Goal: Information Seeking & Learning: Learn about a topic

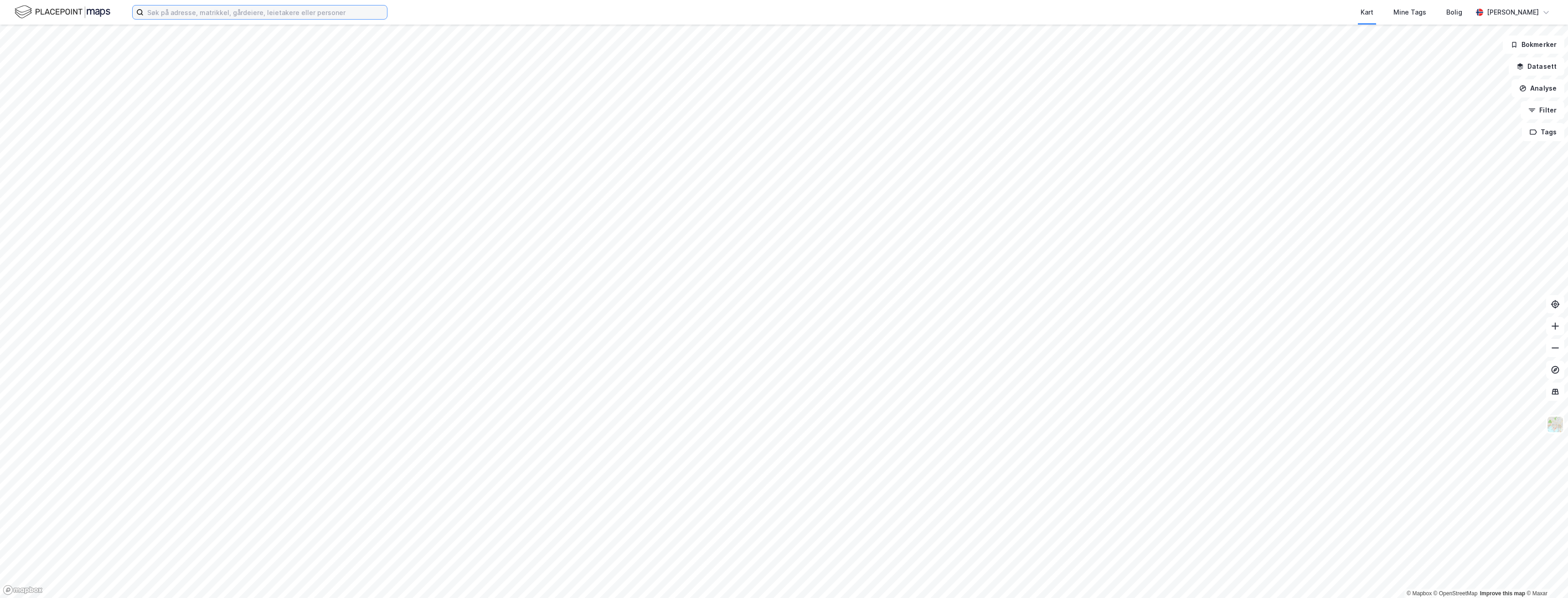
click at [245, 14] on input at bounding box center [265, 12] width 243 height 13
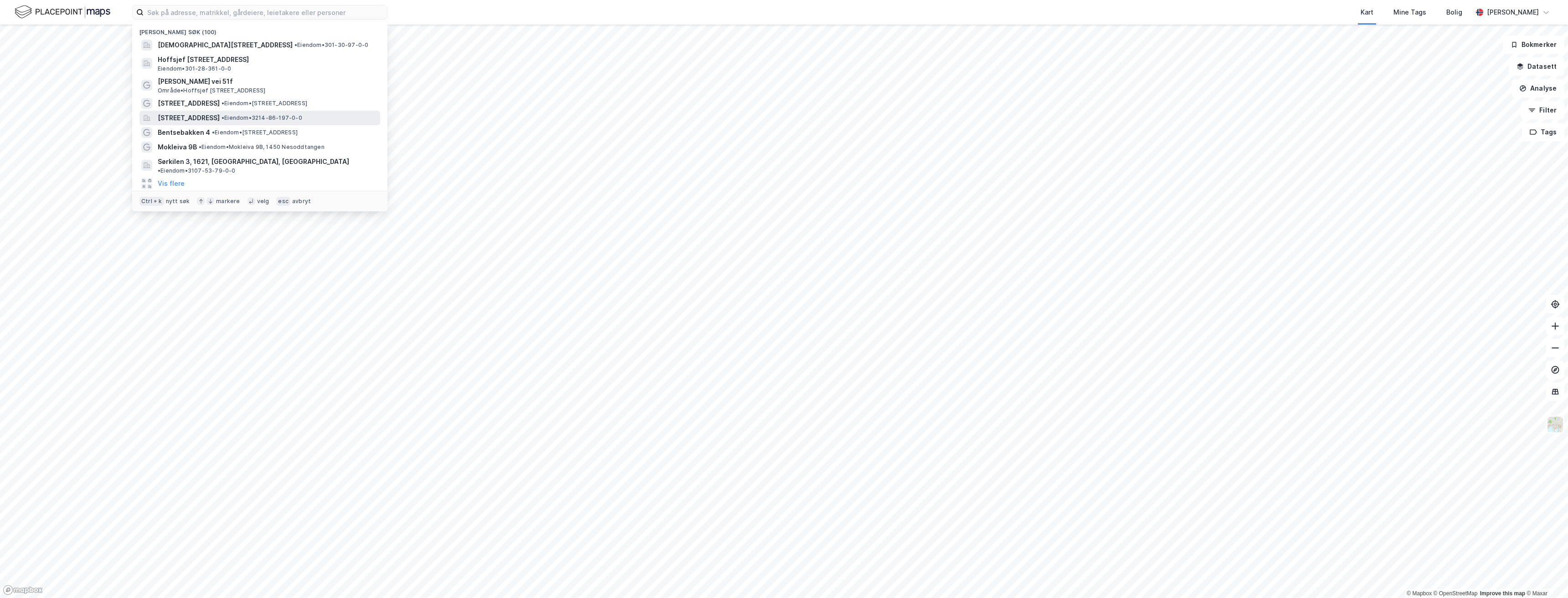
click at [212, 119] on span "Bentsebakken 4, 1443, DRØBAK, FROGN" at bounding box center [189, 118] width 62 height 11
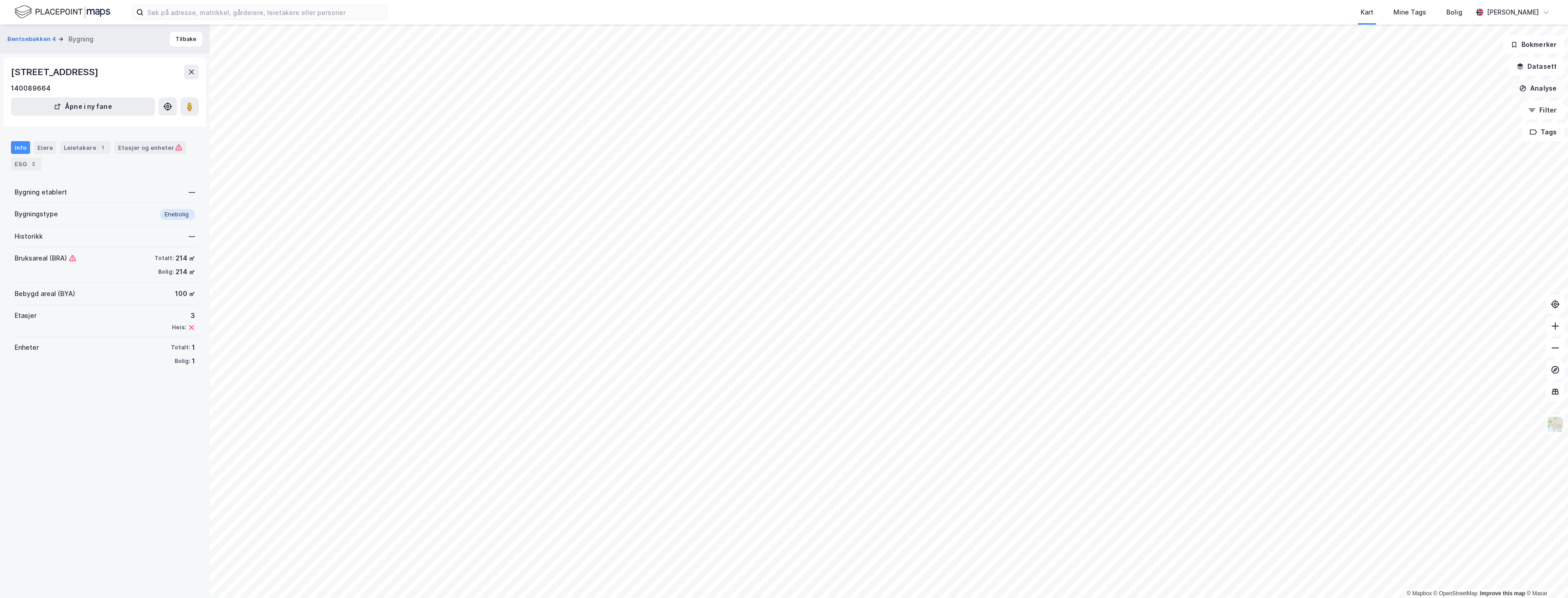
click at [1543, 86] on button "Analyse" at bounding box center [1538, 88] width 53 height 18
click at [1552, 108] on button "Filter" at bounding box center [1542, 110] width 44 height 18
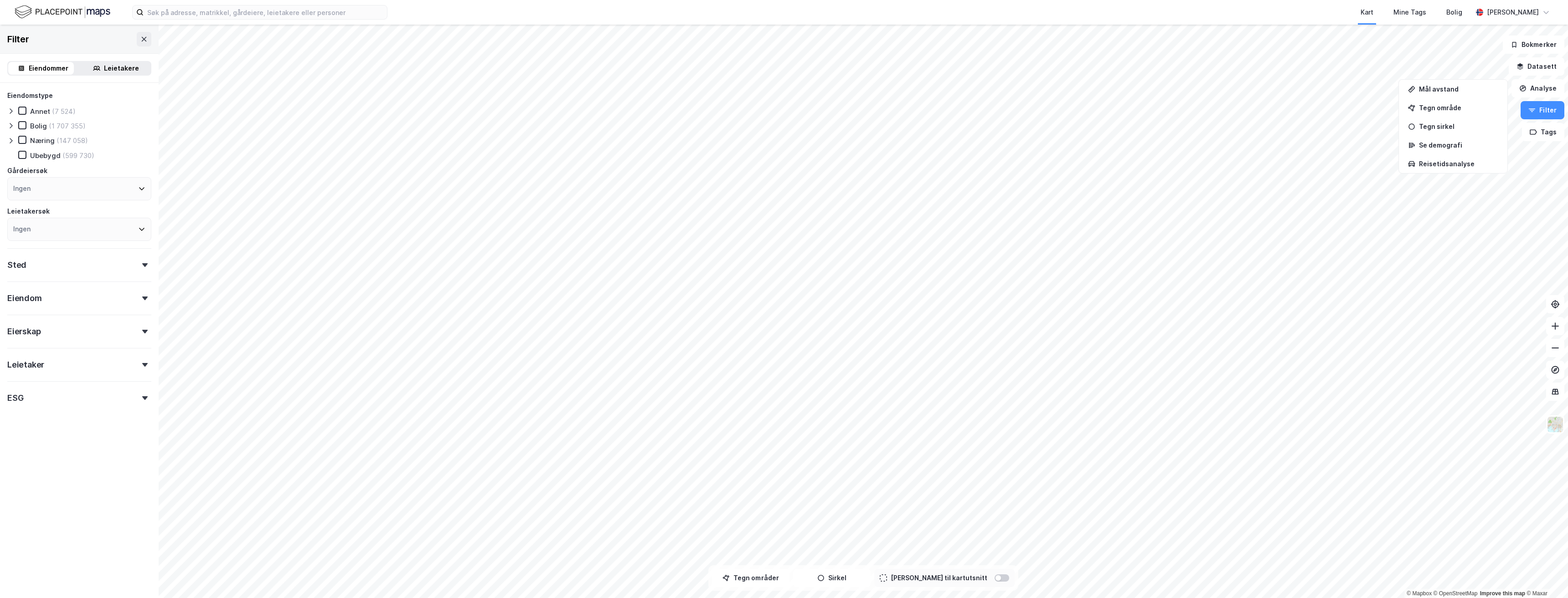
click at [52, 12] on img at bounding box center [62, 12] width 96 height 16
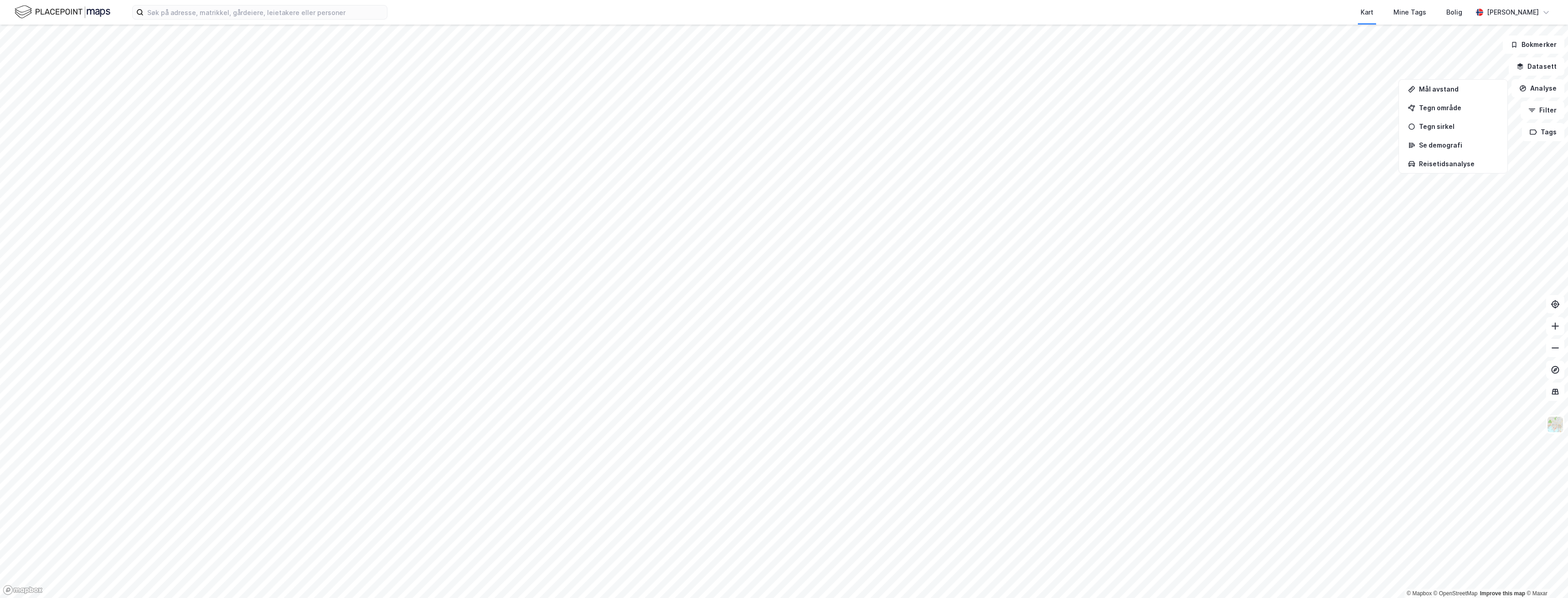
click at [52, 10] on img at bounding box center [62, 12] width 96 height 16
click at [148, 10] on input at bounding box center [265, 12] width 243 height 13
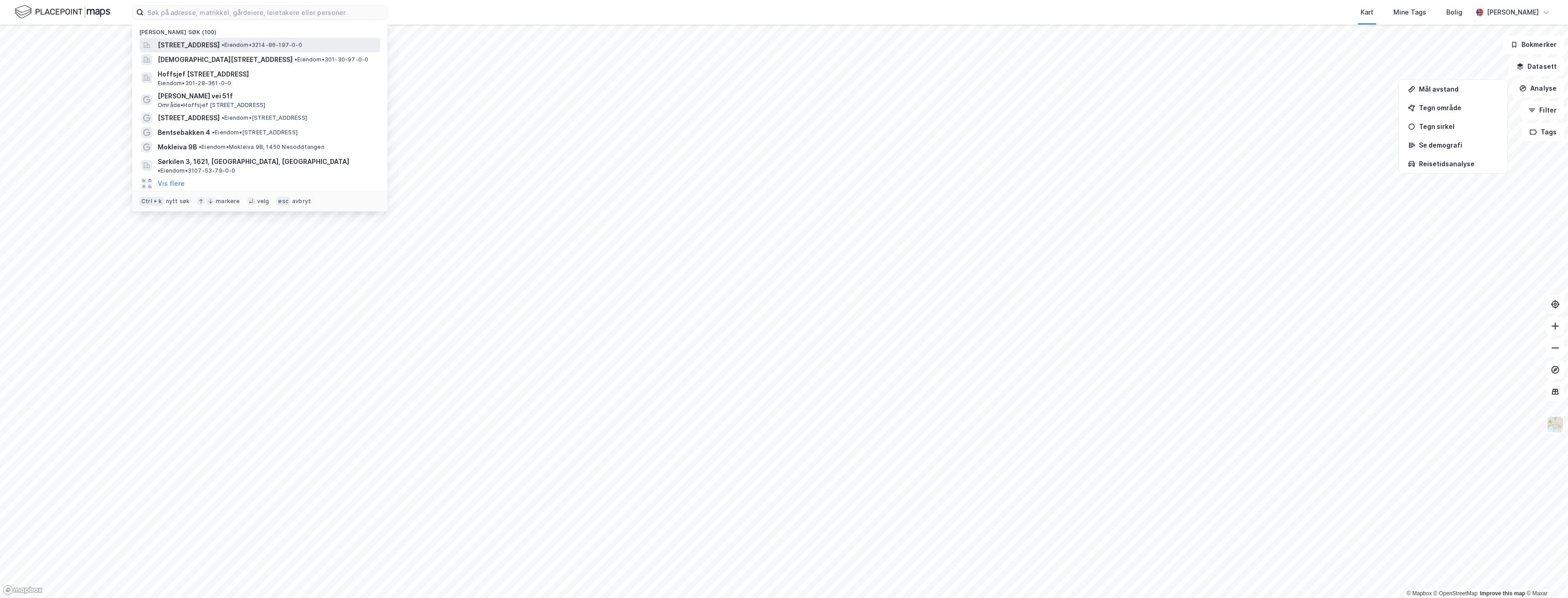
click at [188, 41] on span "Bentsebakken 4, 1443, DRØBAK, FROGN" at bounding box center [189, 45] width 62 height 11
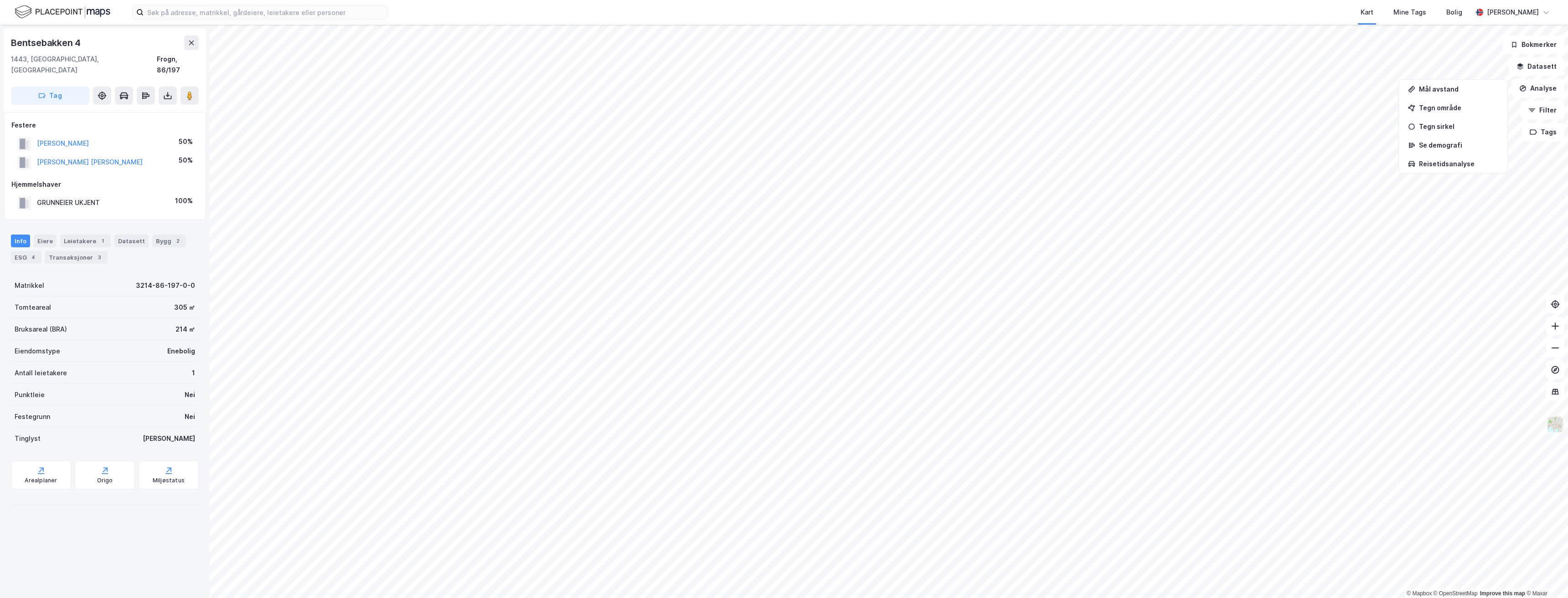
click at [1557, 425] on img at bounding box center [1555, 425] width 17 height 17
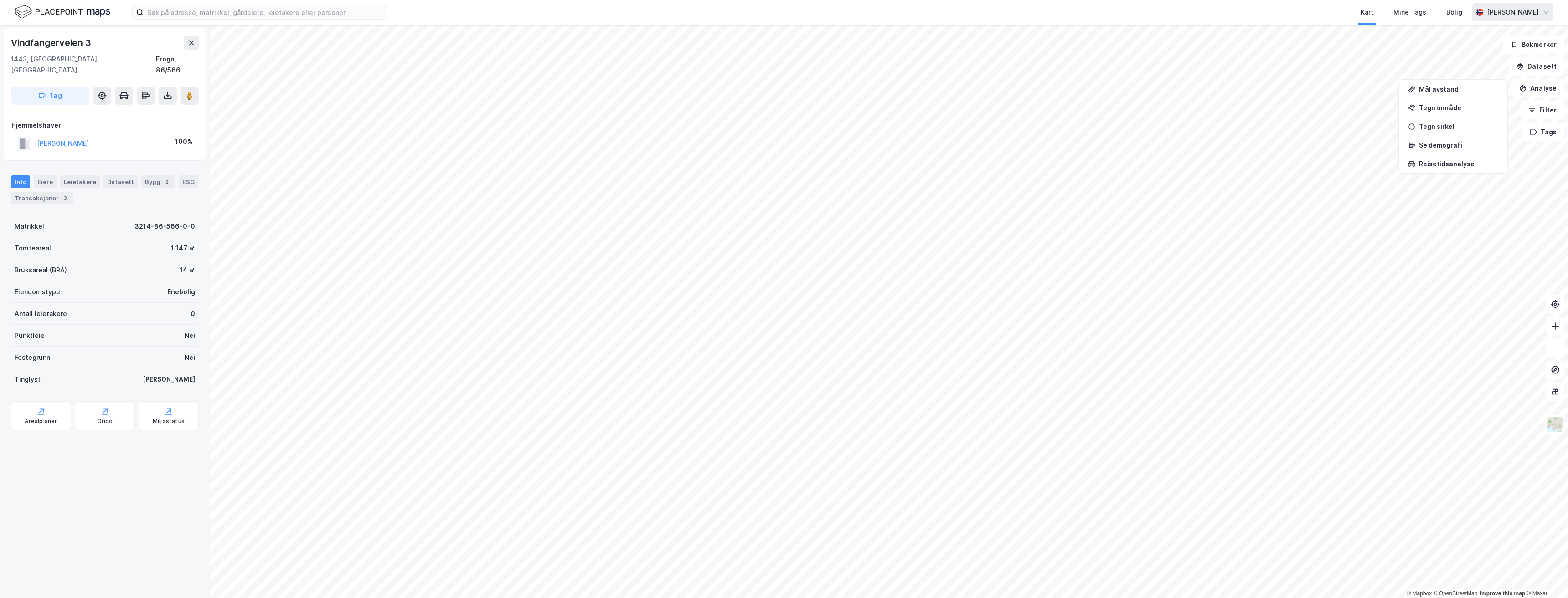
click at [1496, 9] on div "[PERSON_NAME]" at bounding box center [1513, 12] width 52 height 11
click at [1512, 10] on div "[PERSON_NAME]" at bounding box center [1513, 12] width 52 height 11
click at [1512, 9] on div "[PERSON_NAME]" at bounding box center [1513, 12] width 52 height 11
click at [1511, 8] on div "[PERSON_NAME]" at bounding box center [1513, 12] width 52 height 11
click at [1545, 8] on div "[PERSON_NAME]" at bounding box center [1513, 12] width 81 height 18
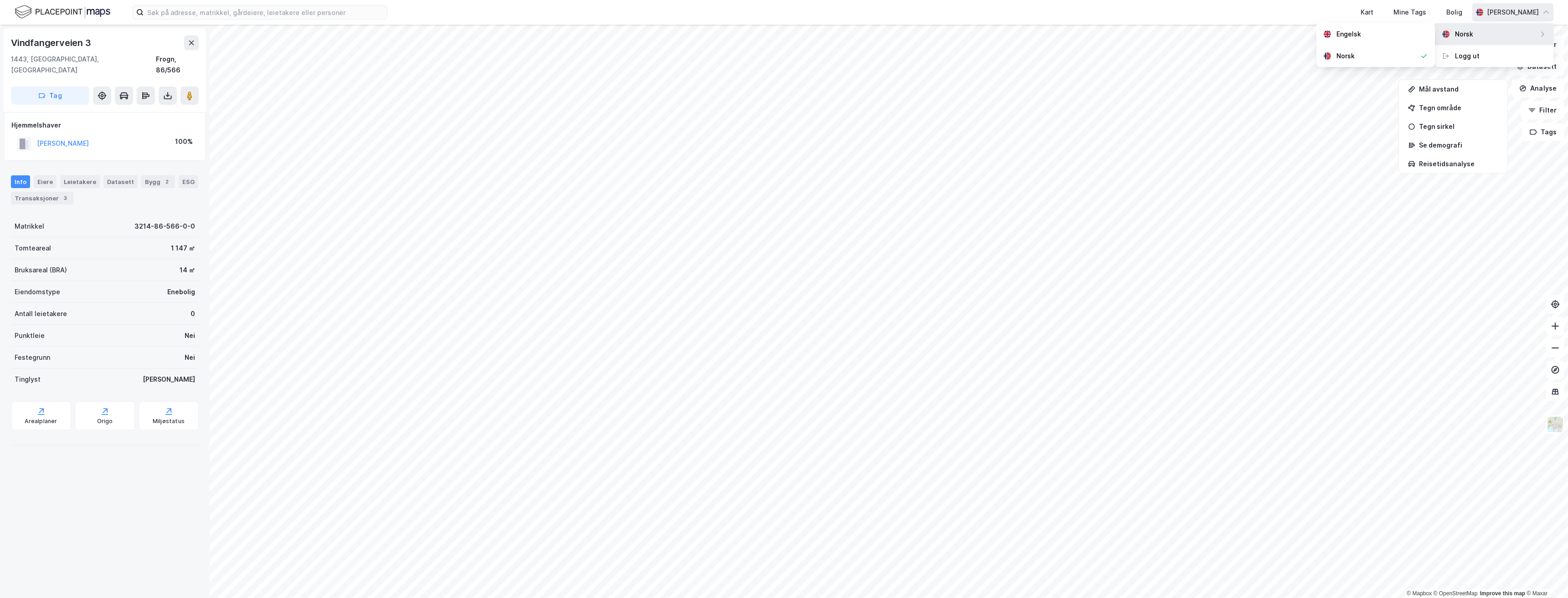
click at [1464, 33] on div "Norsk" at bounding box center [1464, 34] width 18 height 11
click at [1500, 10] on div "[PERSON_NAME]" at bounding box center [1513, 12] width 52 height 11
click at [1465, 34] on div "Norsk" at bounding box center [1464, 34] width 18 height 11
click at [1489, 9] on div "[PERSON_NAME]" at bounding box center [1513, 12] width 52 height 11
click at [1451, 12] on div "Bolig" at bounding box center [1454, 12] width 16 height 11
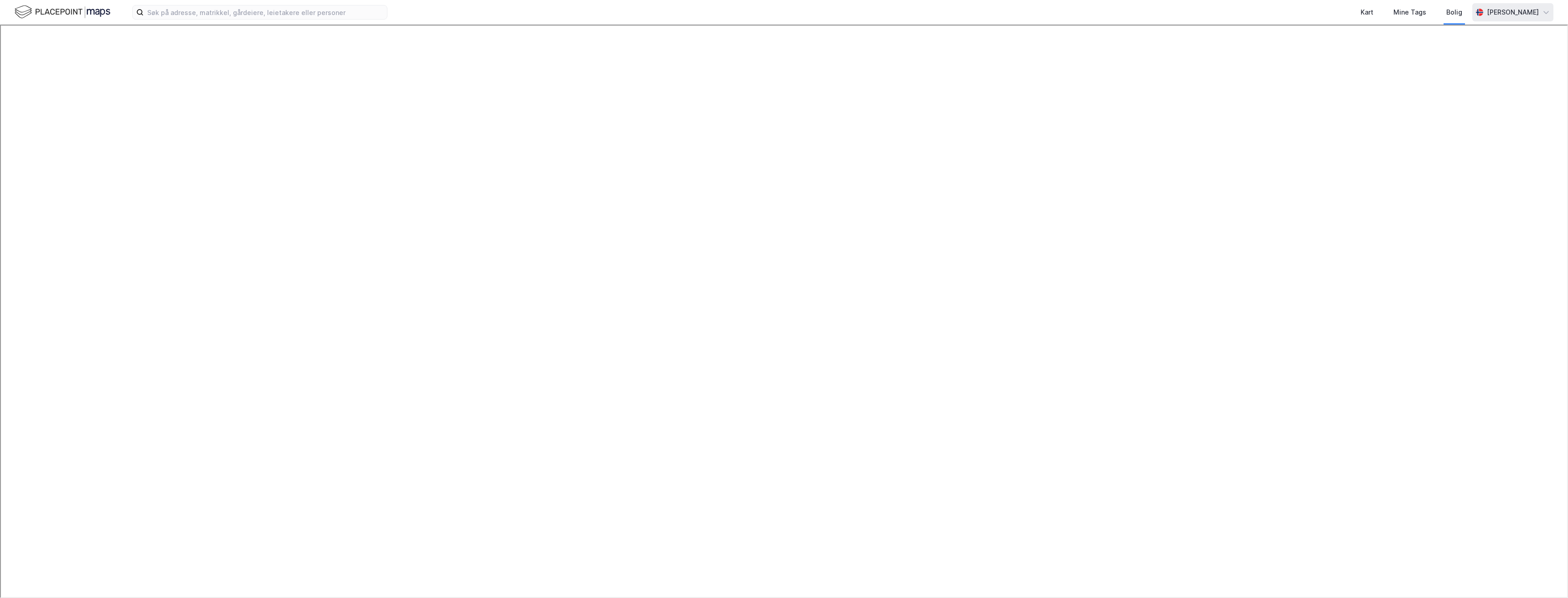
click at [1487, 11] on div "[PERSON_NAME]" at bounding box center [1513, 12] width 52 height 11
click at [1477, 12] on icon at bounding box center [1479, 12] width 13 height 1
click at [192, 12] on input at bounding box center [265, 12] width 243 height 13
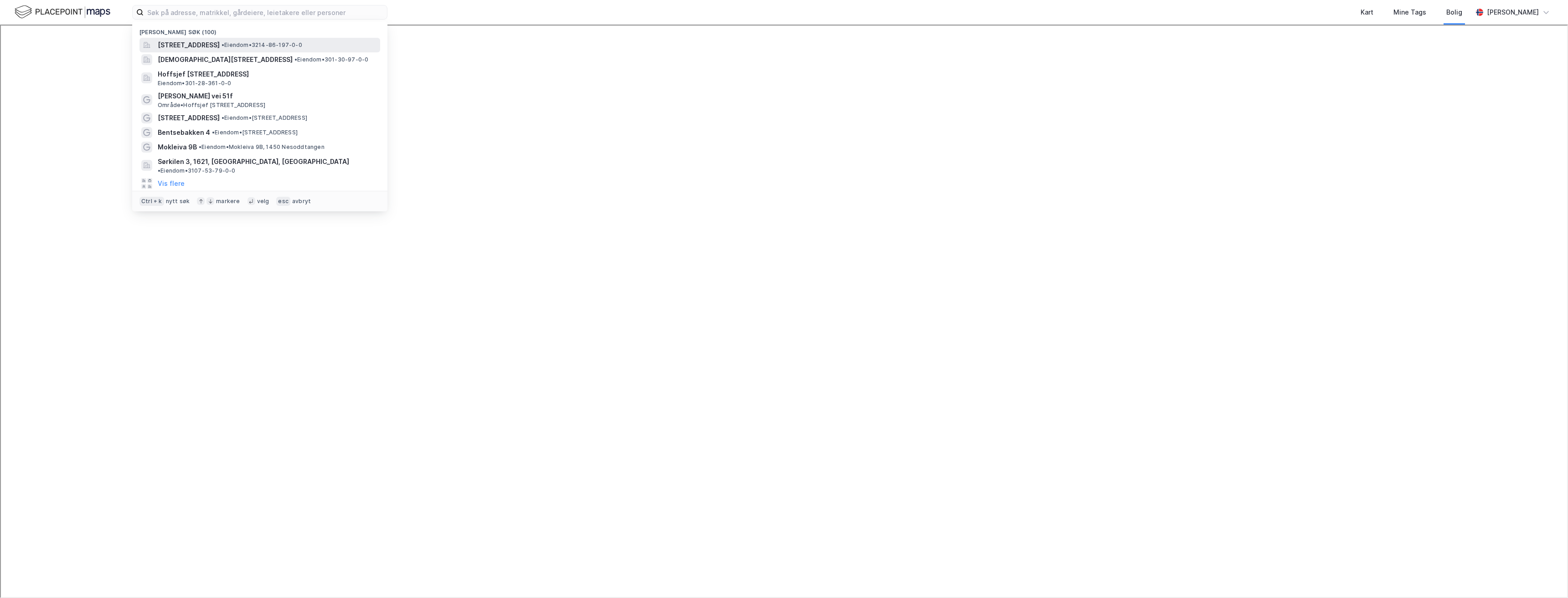
click at [208, 42] on span "Bentsebakken 4, 1443, DRØBAK, FROGN" at bounding box center [189, 45] width 62 height 11
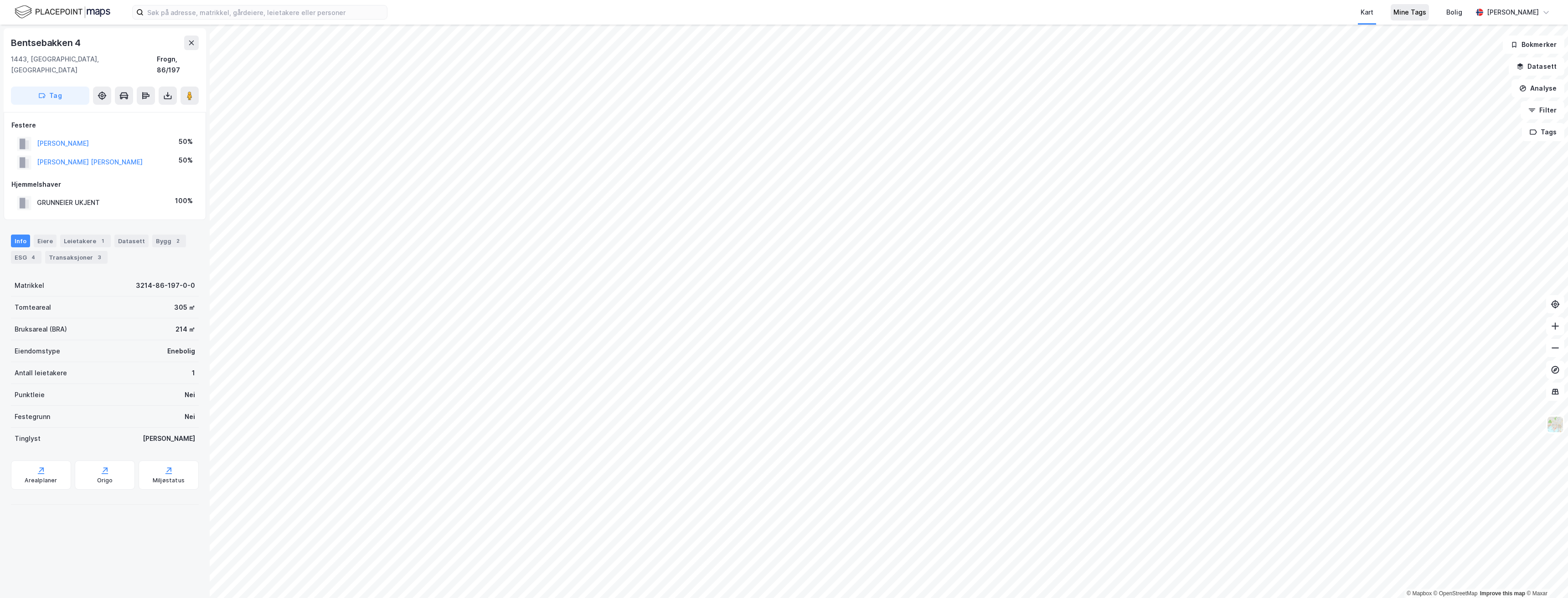
click at [1413, 13] on div "Mine Tags" at bounding box center [1410, 12] width 33 height 11
click at [1527, 10] on div "[PERSON_NAME]" at bounding box center [1513, 12] width 52 height 11
click at [1460, 35] on div "Norsk" at bounding box center [1464, 34] width 18 height 11
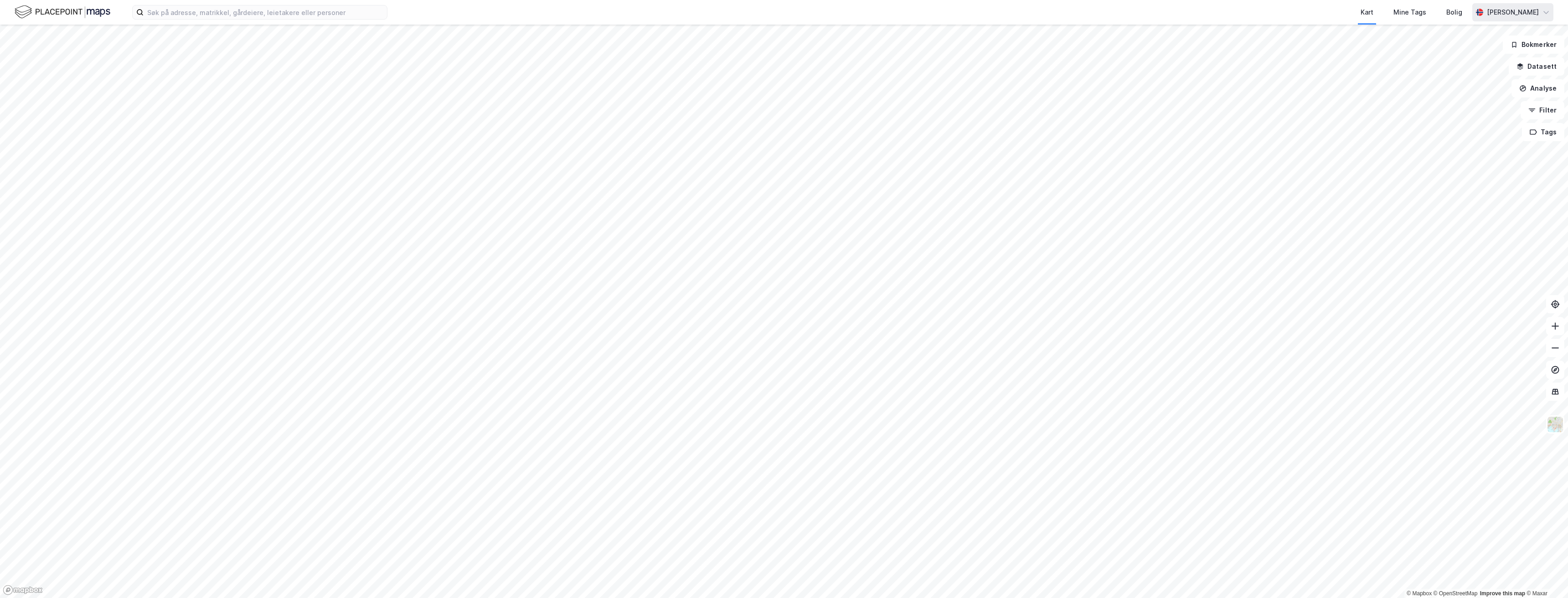
click at [1496, 16] on div "[PERSON_NAME]" at bounding box center [1513, 12] width 52 height 11
click at [1494, 11] on div "[PERSON_NAME]" at bounding box center [1513, 12] width 52 height 11
click at [1533, 8] on div "[PERSON_NAME]" at bounding box center [1513, 12] width 52 height 11
